Goal: Information Seeking & Learning: Learn about a topic

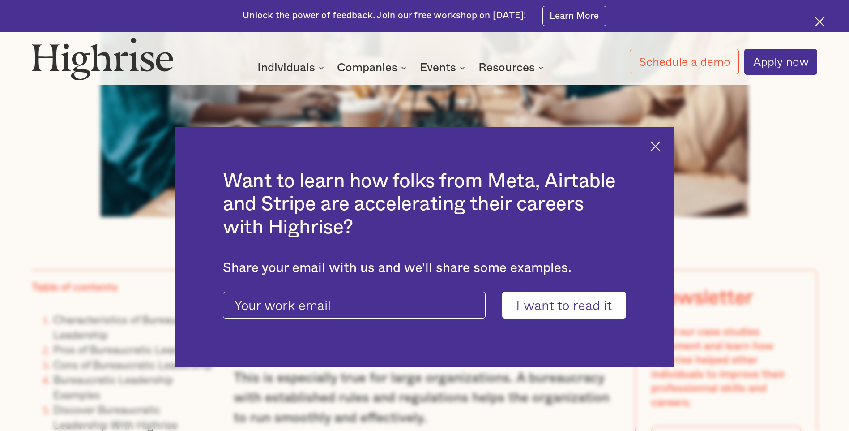
scroll to position [650, 0]
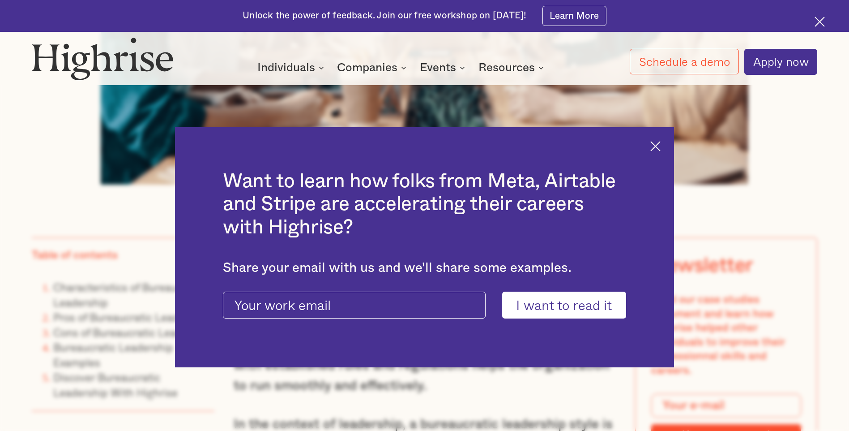
click at [658, 144] on img at bounding box center [655, 146] width 10 height 10
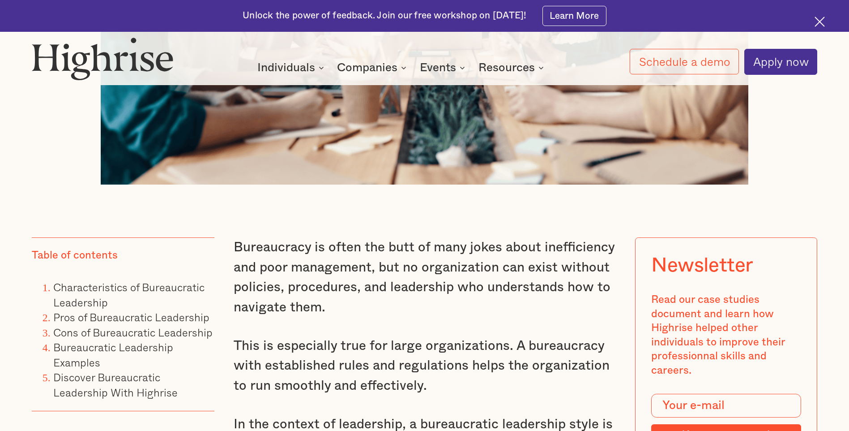
click at [818, 25] on img at bounding box center [820, 22] width 10 height 10
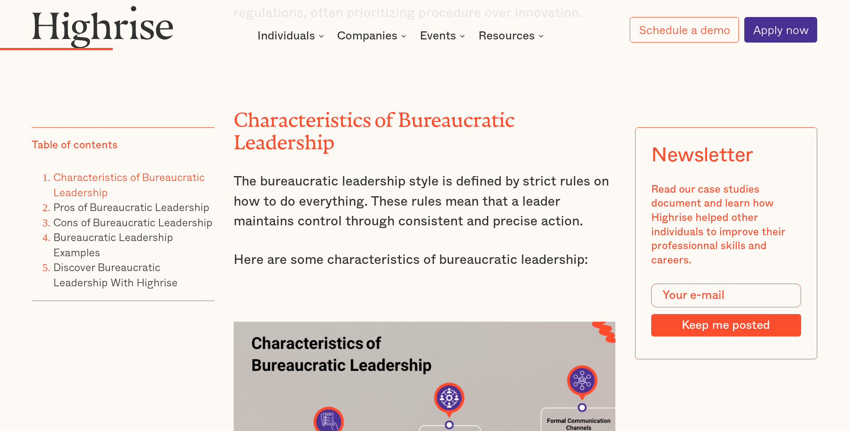
scroll to position [1750, 0]
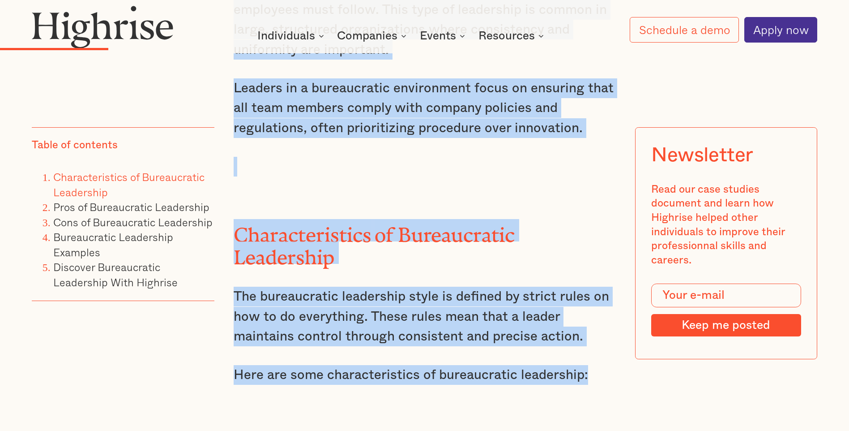
drag, startPoint x: 235, startPoint y: 96, endPoint x: 586, endPoint y: 384, distance: 453.3
copy div "What is Bureaucratic Leadership? Bureaucratic leadership is a management style …"
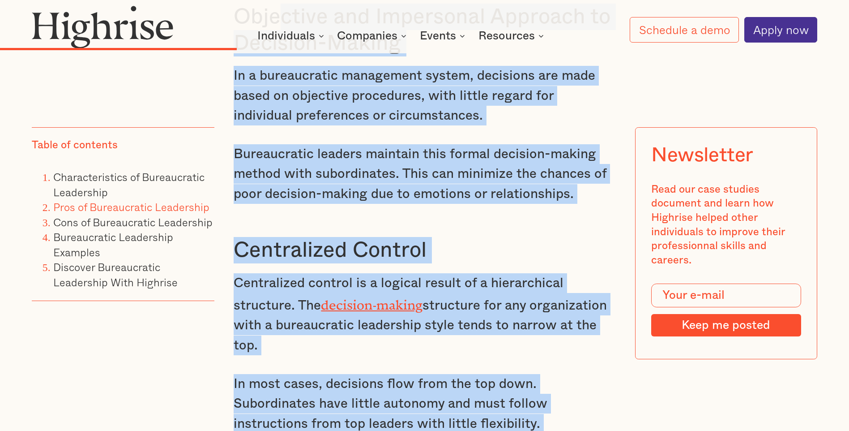
scroll to position [2813, 0]
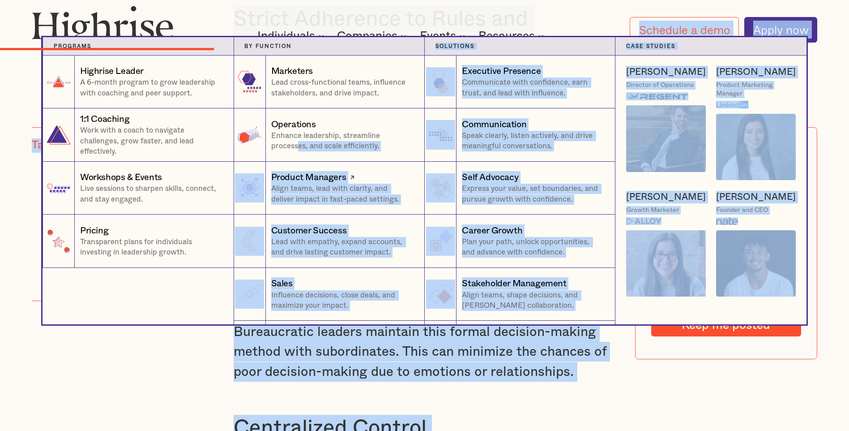
drag, startPoint x: 455, startPoint y: 248, endPoint x: 297, endPoint y: 142, distance: 190.6
click at [297, 142] on p "Enhance leadership, streamline processes, and scale efficiently." at bounding box center [342, 141] width 143 height 21
click at [836, 90] on nav "Programs 1 Highrise Leader A 6-month program to grow leadership with coaching a…" at bounding box center [424, 180] width 849 height 287
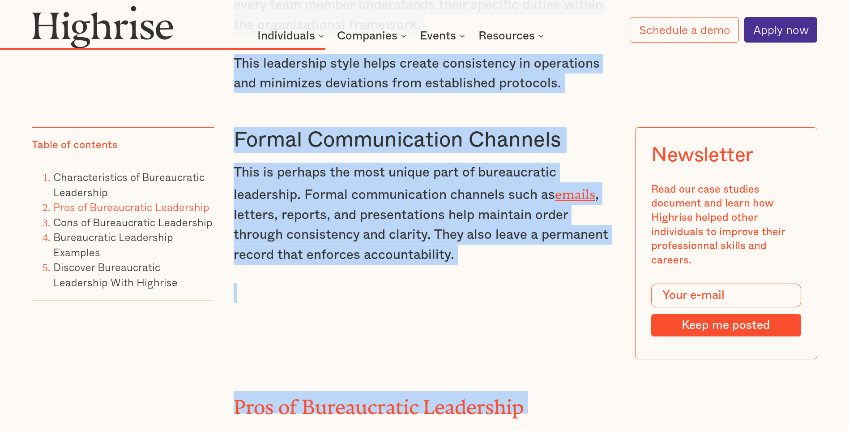
scroll to position [3937, 0]
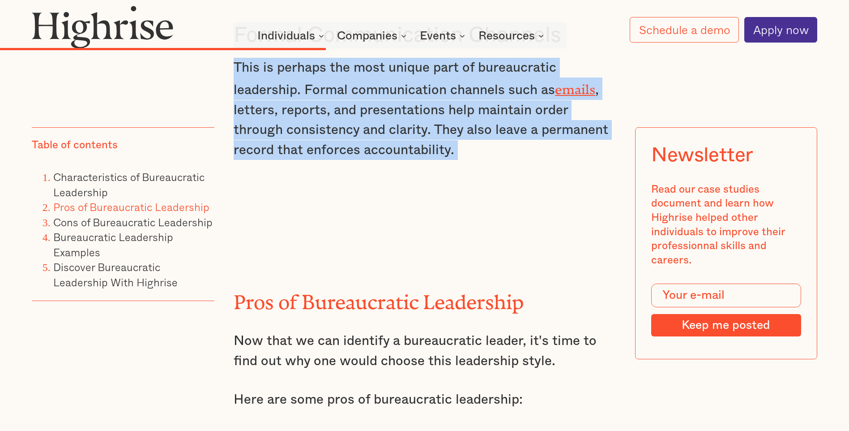
drag, startPoint x: 236, startPoint y: 170, endPoint x: 454, endPoint y: 228, distance: 225.6
copy div "Formal Structure and Hierarchy Organizations with a bureaucratic leadership sty…"
